Goal: Transaction & Acquisition: Book appointment/travel/reservation

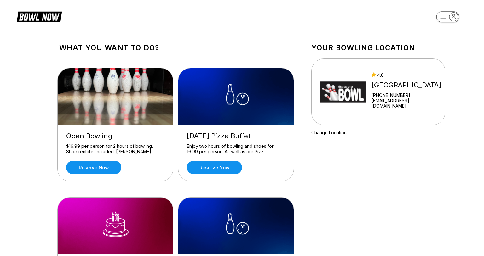
click at [152, 189] on div "Open Bowling $16.99 per person for 2 hours of bowling. Shoe rental is Included.…" at bounding box center [175, 191] width 233 height 264
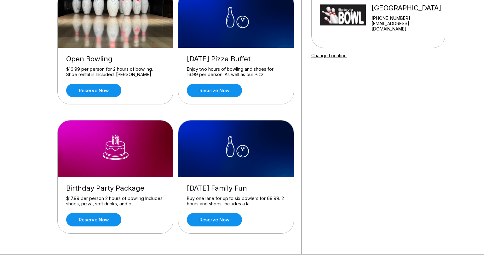
scroll to position [32, 0]
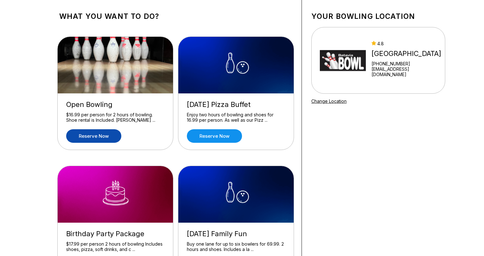
click at [102, 135] on link "Reserve now" at bounding box center [93, 136] width 55 height 14
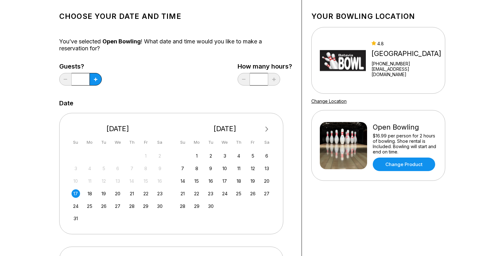
scroll to position [0, 0]
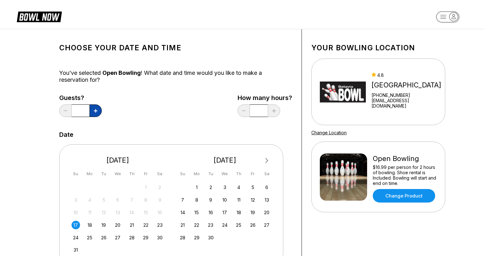
click at [102, 114] on div "Guests? * How many hours? *" at bounding box center [175, 108] width 233 height 26
click at [95, 109] on icon at bounding box center [95, 110] width 3 height 3
type input "*"
click at [154, 128] on div "Choose your Date and time You’ve selected Open Bowling ! What date and time wou…" at bounding box center [175, 211] width 233 height 345
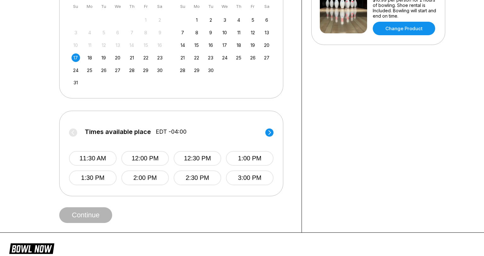
scroll to position [168, 0]
click at [158, 158] on button "12:00 PM" at bounding box center [145, 158] width 48 height 15
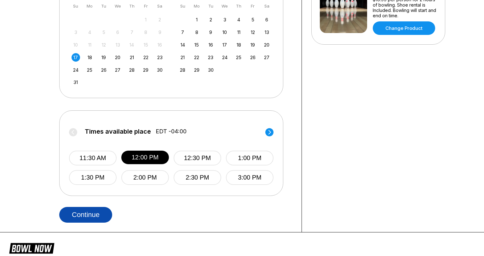
click at [106, 215] on button "Continue" at bounding box center [85, 215] width 53 height 16
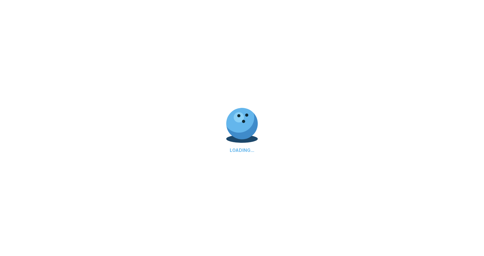
select select "**"
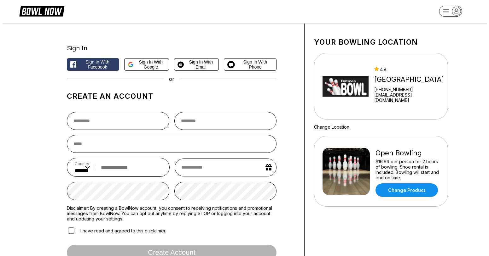
scroll to position [84, 0]
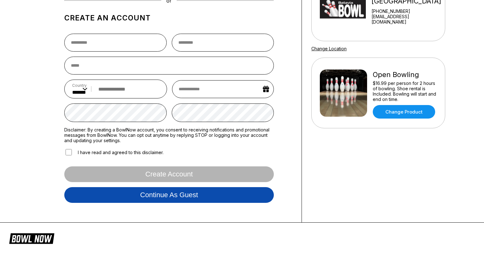
click at [176, 192] on button "Continue as guest" at bounding box center [169, 195] width 210 height 16
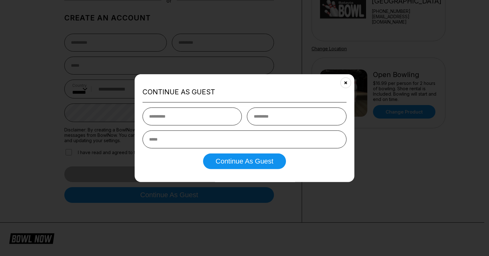
click at [186, 125] on input "text" at bounding box center [192, 116] width 100 height 18
click at [185, 112] on input "text" at bounding box center [192, 116] width 100 height 18
type input "*******"
click at [261, 123] on input "text" at bounding box center [297, 116] width 100 height 18
click at [264, 115] on input "text" at bounding box center [297, 116] width 100 height 18
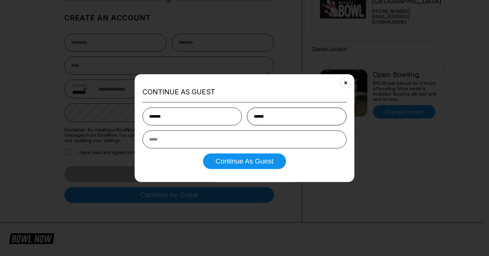
type input "******"
click at [203, 153] on button "Continue as Guest" at bounding box center [244, 161] width 83 height 16
click at [298, 177] on div "Continue as Guest ******* ****** Continue as Guest" at bounding box center [245, 128] width 220 height 108
click at [278, 136] on input "email" at bounding box center [244, 139] width 204 height 18
click at [203, 153] on button "Continue as Guest" at bounding box center [244, 161] width 83 height 16
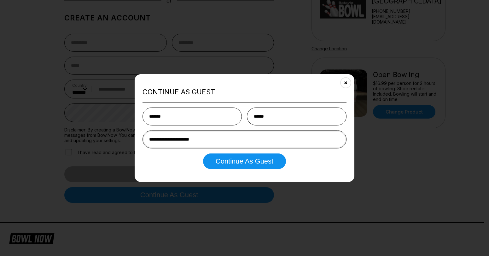
type input "**********"
click at [203, 153] on button "Continue as Guest" at bounding box center [244, 161] width 83 height 16
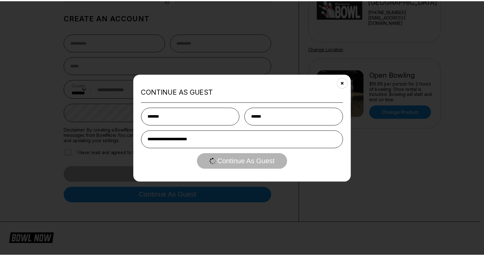
scroll to position [0, 0]
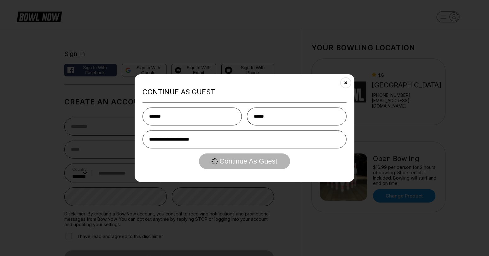
select select "**"
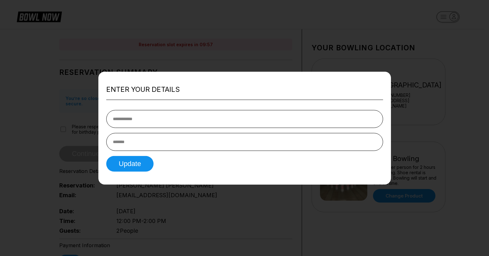
click at [164, 112] on input "tel" at bounding box center [244, 119] width 277 height 18
type input "**********"
click at [220, 141] on input "text" at bounding box center [244, 142] width 277 height 18
click at [216, 141] on input "text" at bounding box center [244, 142] width 277 height 18
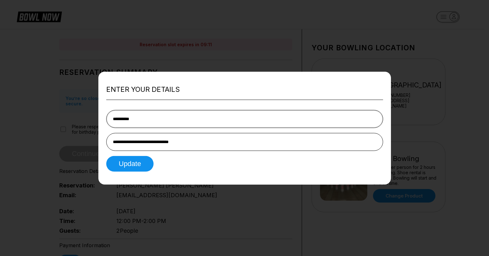
drag, startPoint x: 151, startPoint y: 141, endPoint x: 193, endPoint y: 119, distance: 47.4
click at [193, 119] on input "**********" at bounding box center [244, 119] width 277 height 18
drag, startPoint x: 158, startPoint y: 144, endPoint x: 157, endPoint y: 141, distance: 3.2
click at [157, 142] on input "**********" at bounding box center [244, 142] width 277 height 18
type input "**********"
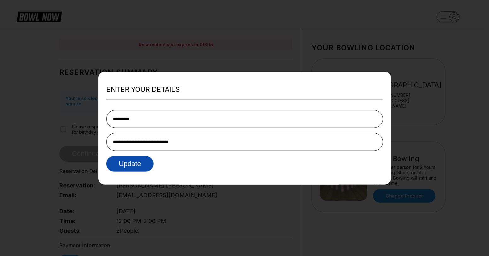
click at [132, 170] on button "Update" at bounding box center [130, 164] width 48 height 16
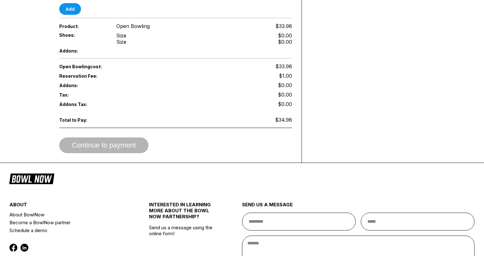
scroll to position [262, 0]
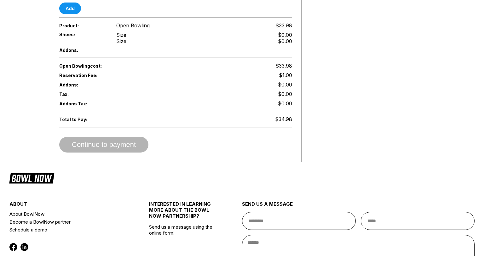
click at [88, 137] on div "Continue to payment" at bounding box center [175, 145] width 233 height 16
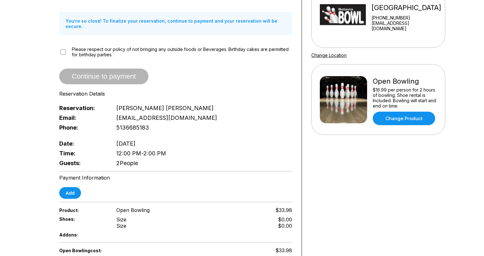
scroll to position [73, 0]
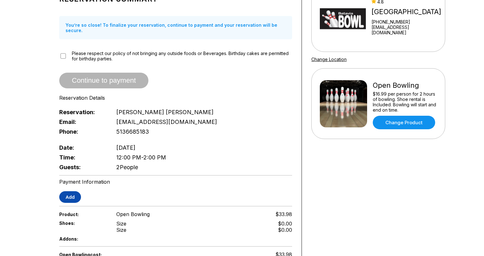
click at [67, 196] on button "Add" at bounding box center [70, 198] width 22 height 12
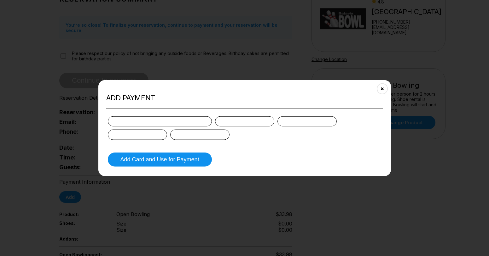
click at [294, 153] on form "Add Card and Use for Payment" at bounding box center [244, 142] width 277 height 54
click at [263, 151] on form "Add Card and Use for Payment" at bounding box center [244, 142] width 277 height 54
drag, startPoint x: 261, startPoint y: 149, endPoint x: 257, endPoint y: 150, distance: 4.5
click at [262, 150] on form "Add Card and Use for Payment" at bounding box center [244, 142] width 277 height 54
click at [257, 149] on form "Add Card and Use for Payment" at bounding box center [244, 142] width 277 height 54
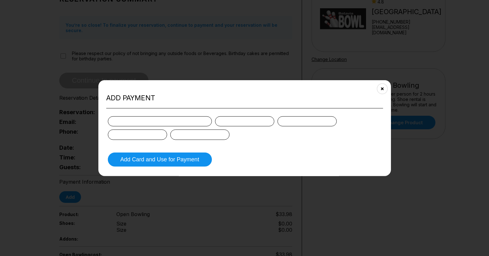
click at [257, 148] on form "Add Card and Use for Payment" at bounding box center [244, 142] width 277 height 54
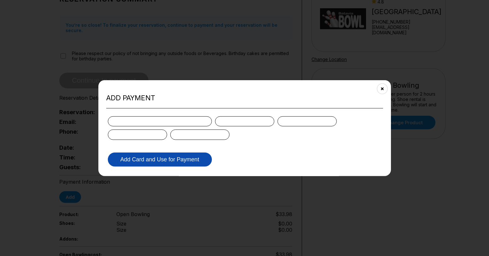
click at [158, 160] on button "Add Card and Use for Payment" at bounding box center [160, 160] width 104 height 14
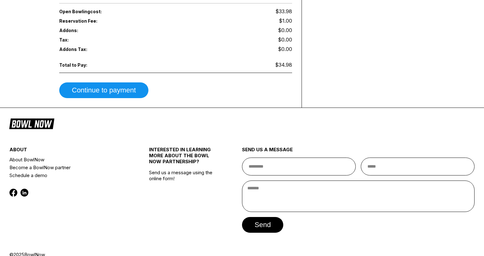
scroll to position [325, 0]
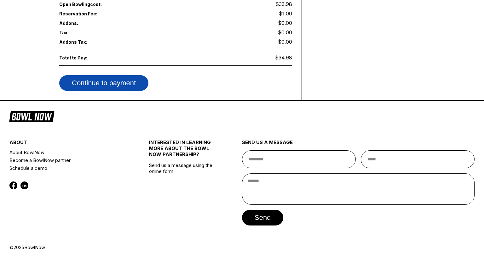
click at [105, 79] on button "Continue to payment" at bounding box center [103, 83] width 89 height 16
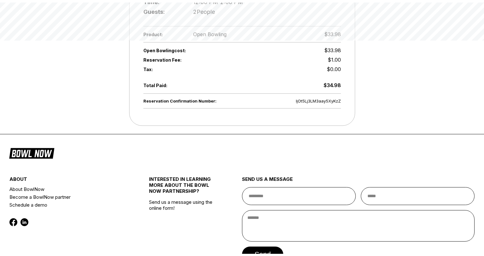
scroll to position [220, 0]
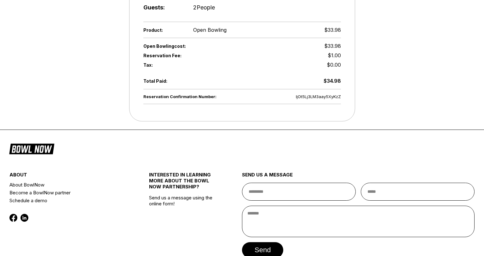
drag, startPoint x: 293, startPoint y: 94, endPoint x: 298, endPoint y: 95, distance: 5.1
click at [294, 94] on div "Reservation Confirmation Number: ljOt5Lj3LM3aay5XyKzZ" at bounding box center [242, 97] width 198 height 8
click at [298, 96] on div "Reservation Confirmation Number: ljOt5Lj3LM3aay5XyKzZ" at bounding box center [242, 97] width 198 height 8
click at [298, 96] on span "ljOt5Lj3LM3aay5XyKzZ" at bounding box center [318, 96] width 45 height 5
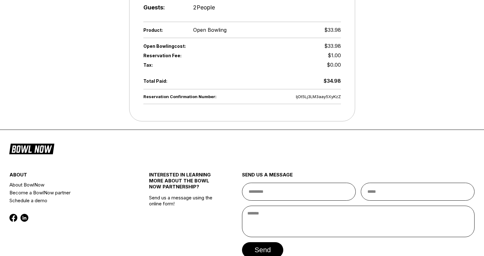
click at [297, 96] on div "Reservation Confirmation Number: ljOt5Lj3LM3aay5XyKzZ" at bounding box center [242, 97] width 198 height 8
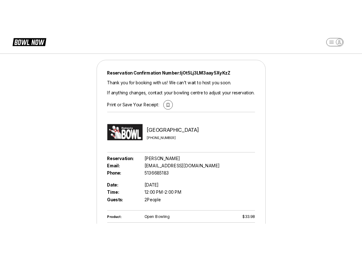
scroll to position [0, 0]
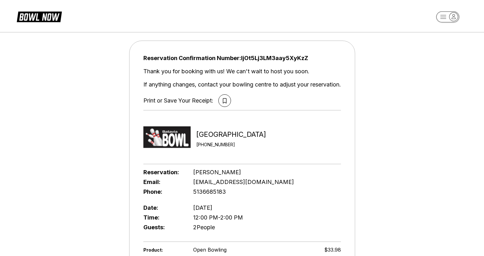
drag, startPoint x: 148, startPoint y: 0, endPoint x: 435, endPoint y: 226, distance: 365.1
click at [435, 226] on div "Reservation Confirmation Number: ljOt5Lj3LM3aay5XyKzZ Thank you for booking wit…" at bounding box center [242, 191] width 484 height 325
click at [482, 66] on div "Reservation Confirmation Number: ljOt5Lj3LM3aay5XyKzZ Thank you for booking wit…" at bounding box center [242, 191] width 484 height 325
click at [470, 59] on div "Reservation Confirmation Number: ljOt5Lj3LM3aay5XyKzZ Thank you for booking wit…" at bounding box center [242, 191] width 484 height 325
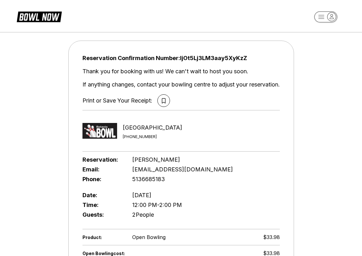
click at [333, 117] on div "Reservation Confirmation Number: ljOt5Lj3LM3aay5XyKzZ Thank you for booking wit…" at bounding box center [181, 185] width 362 height 312
